Goal: Share content

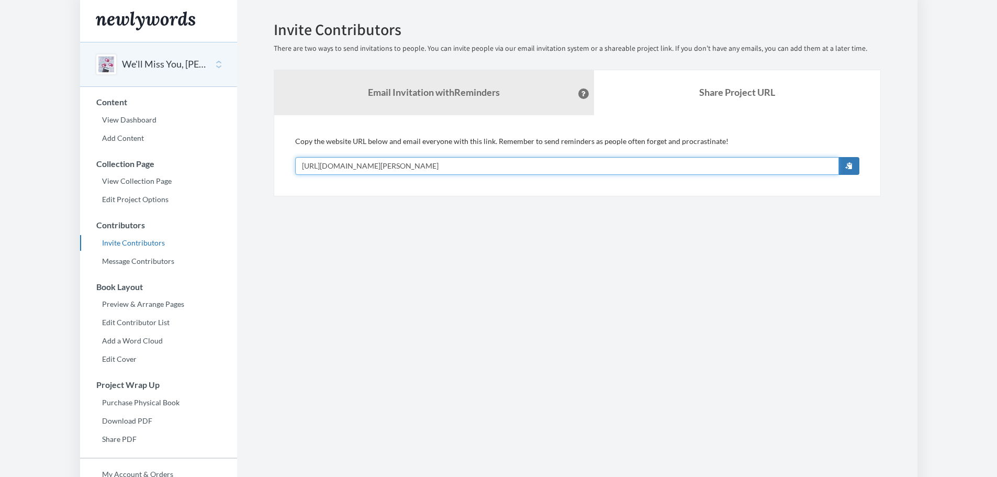
click at [509, 174] on input "[URL][DOMAIN_NAME][PERSON_NAME]" at bounding box center [567, 166] width 544 height 18
click at [175, 64] on button "We'll Miss You, [PERSON_NAME]!" at bounding box center [164, 65] width 85 height 14
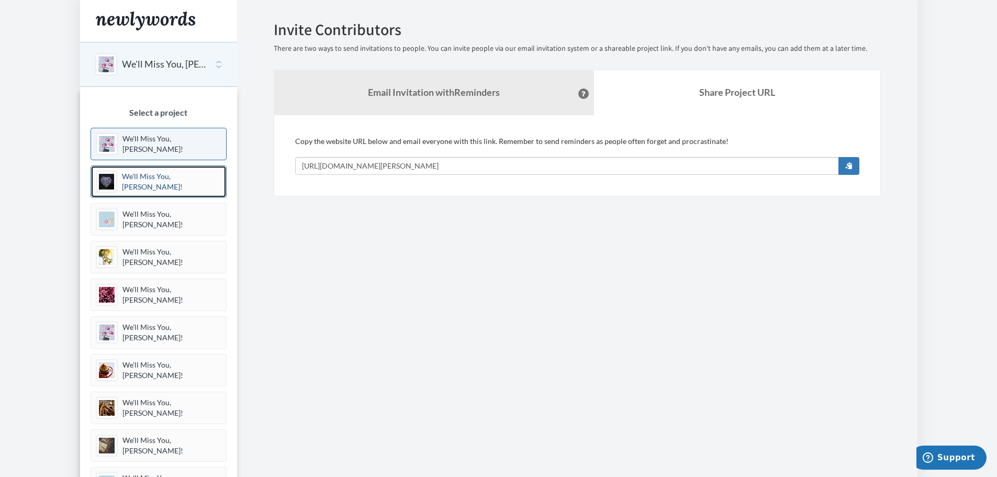
click at [158, 187] on link "We'll Miss You, [PERSON_NAME]!" at bounding box center [159, 181] width 136 height 32
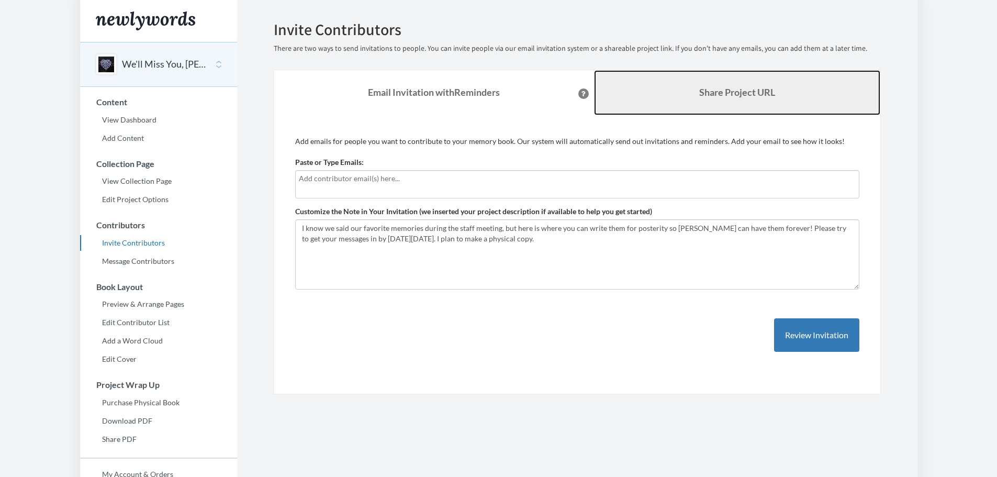
click at [730, 89] on b "Share Project URL" at bounding box center [737, 92] width 76 height 12
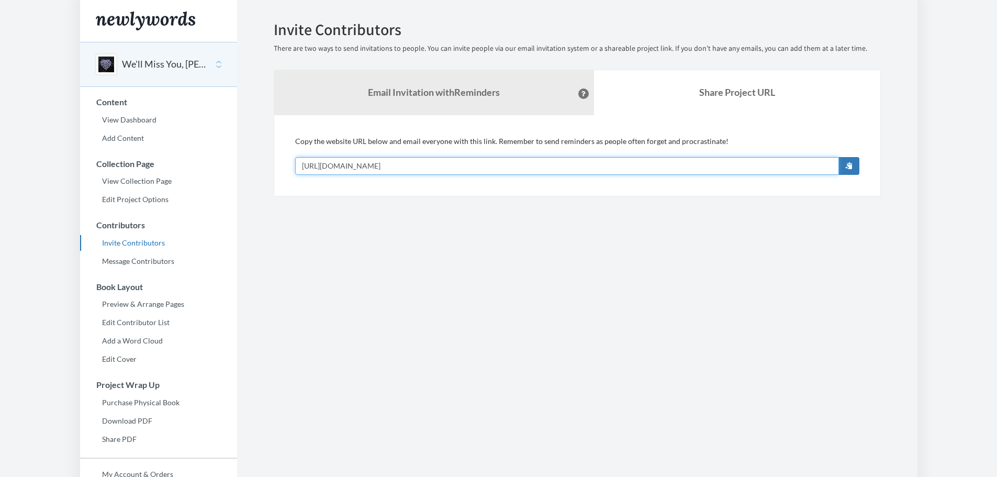
click at [455, 165] on input "[URL][DOMAIN_NAME]" at bounding box center [567, 166] width 544 height 18
